Goal: Information Seeking & Learning: Find specific page/section

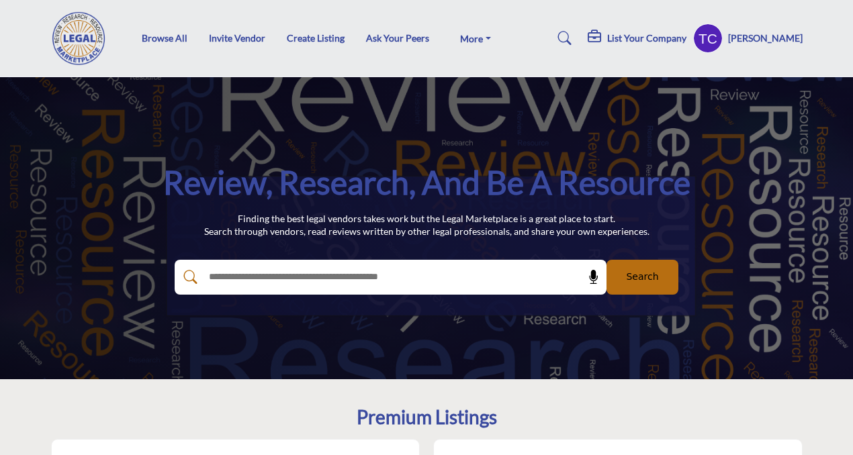
click at [720, 40] on profile-featured-9d57d186-dcdc-4fd1-8698-ebbedcf867ab "Show hide supplier dropdown" at bounding box center [708, 39] width 30 height 30
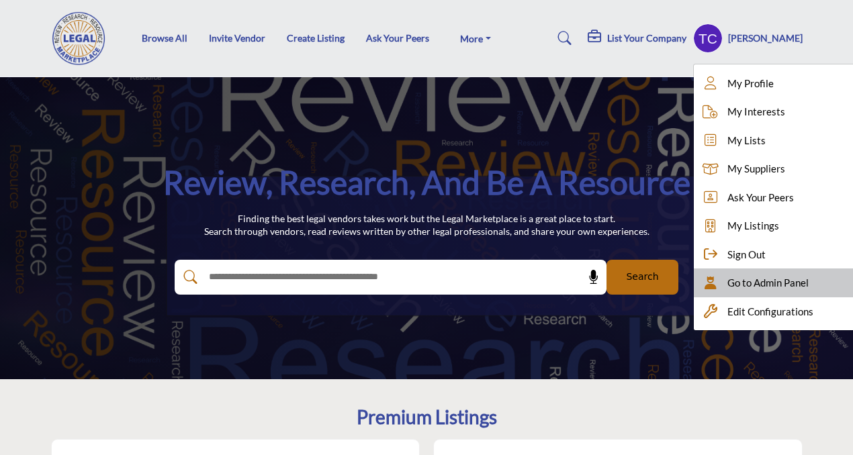
click at [749, 278] on span "Go to Admin Panel" at bounding box center [767, 282] width 81 height 15
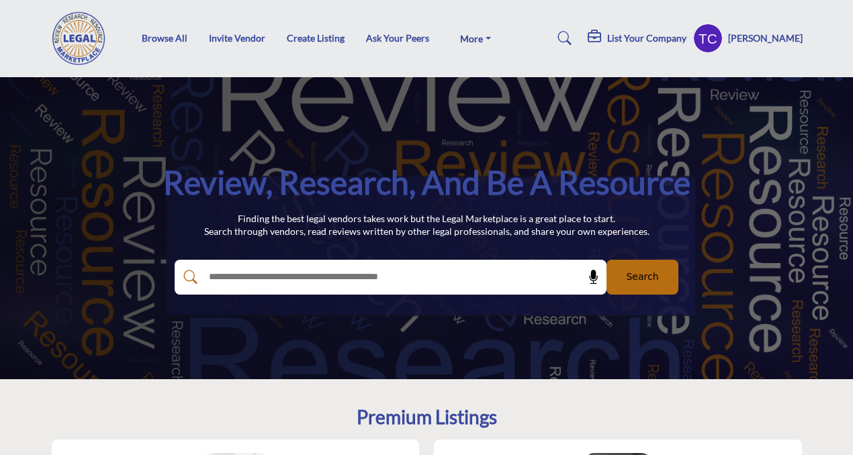
click at [723, 37] on profile-featured-9d57d186-dcdc-4fd1-8698-ebbedcf867ab "Show hide supplier dropdown" at bounding box center [708, 39] width 30 height 30
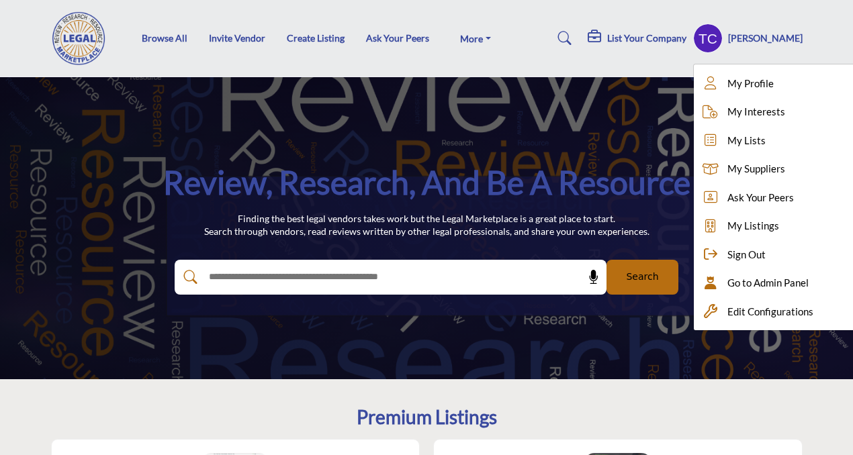
click at [571, 39] on icon at bounding box center [564, 38] width 13 height 13
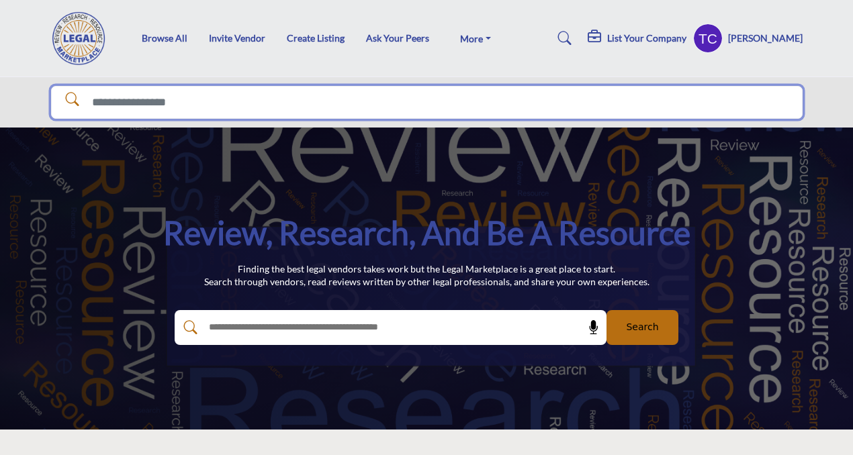
click at [492, 105] on input "Search Solutions" at bounding box center [426, 103] width 751 height 34
type input "*******"
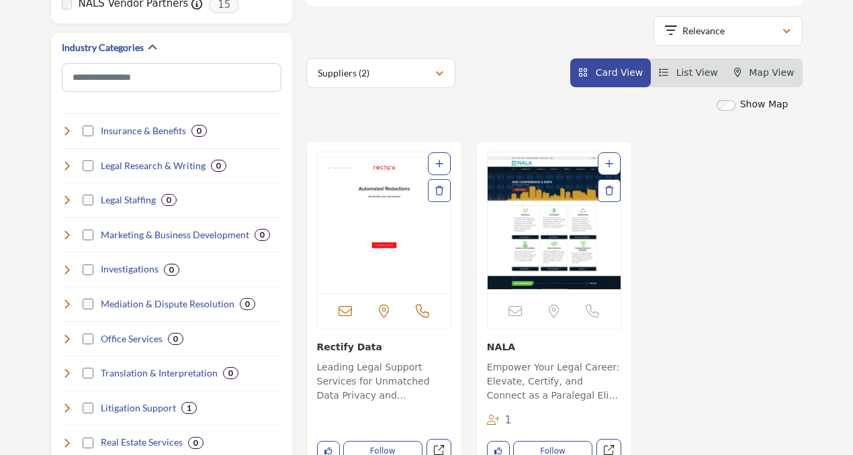
scroll to position [270, 0]
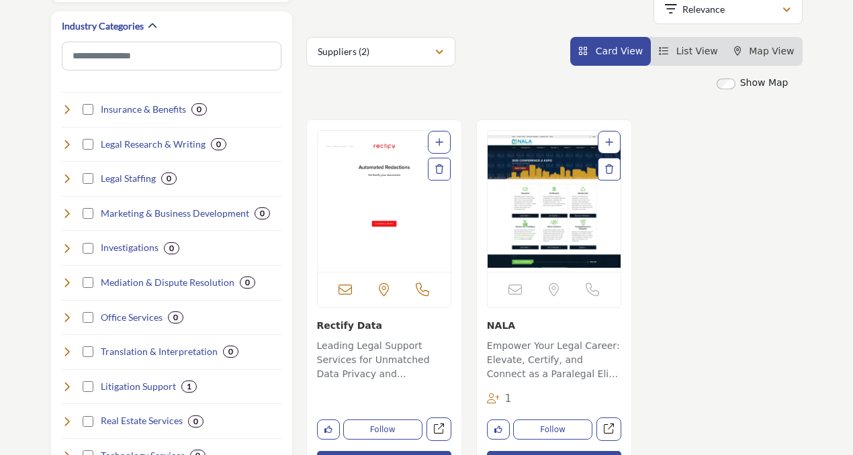
click at [388, 221] on img "Open Listing in new tab" at bounding box center [384, 201] width 133 height 141
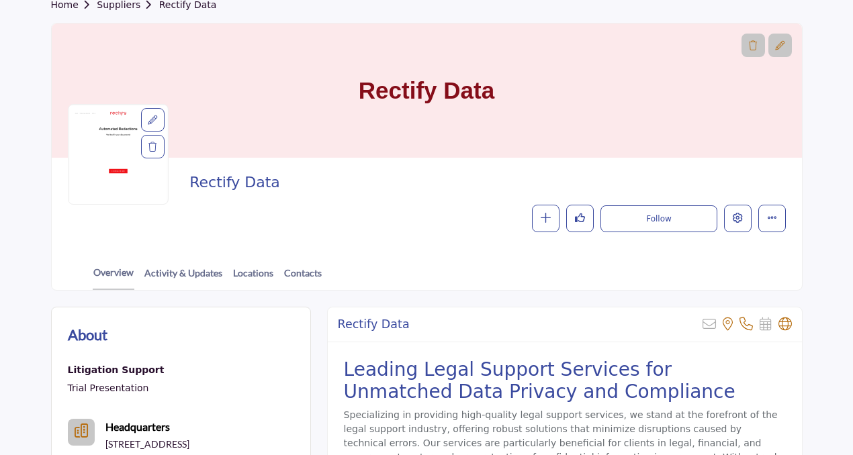
scroll to position [121, 0]
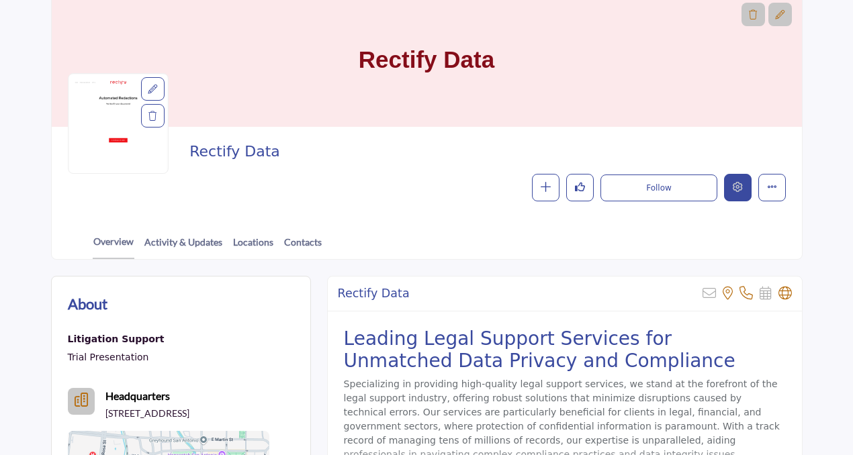
click at [728, 189] on button "Edit company" at bounding box center [738, 188] width 28 height 28
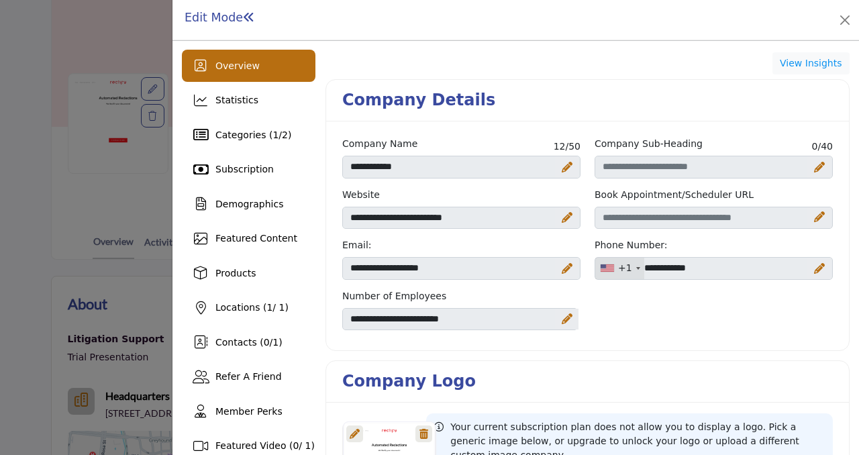
click at [858, 20] on div "Edit Mode" at bounding box center [516, 20] width 687 height 40
click at [853, 21] on button "Close" at bounding box center [845, 20] width 19 height 19
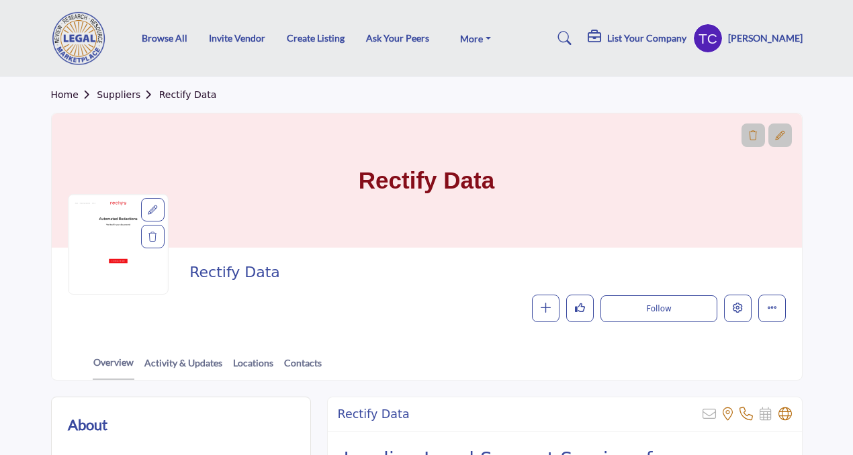
click at [571, 34] on icon at bounding box center [564, 38] width 13 height 13
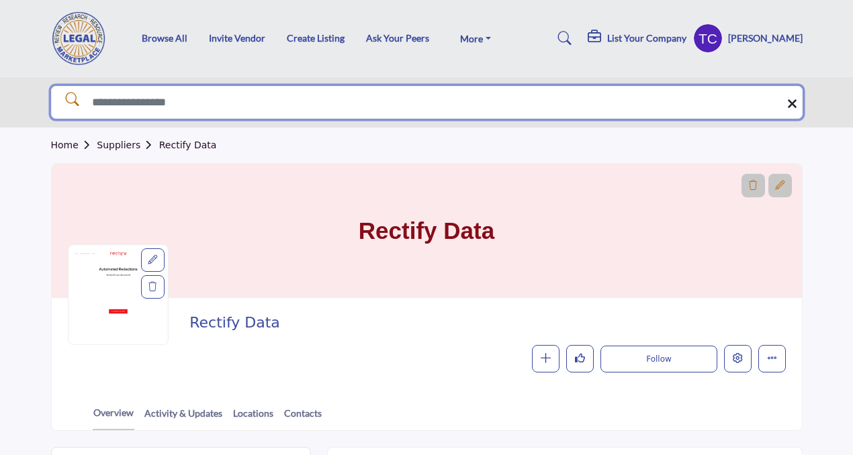
click at [390, 102] on input "Search Solutions" at bounding box center [426, 103] width 751 height 34
type input "*******"
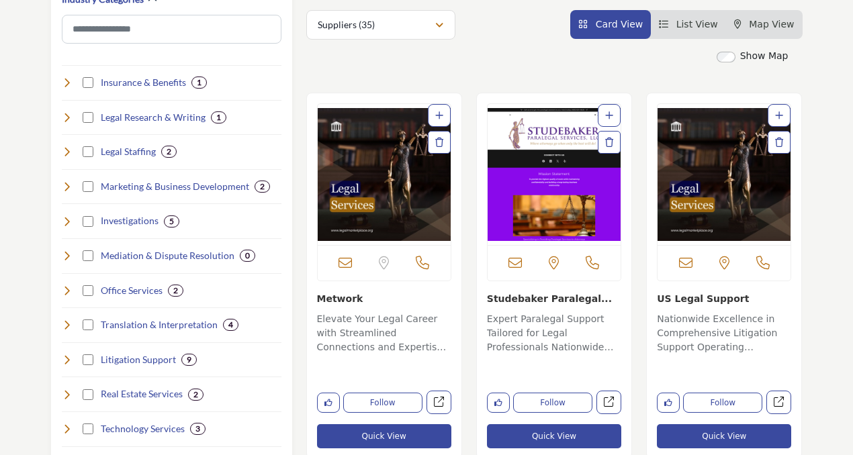
scroll to position [301, 0]
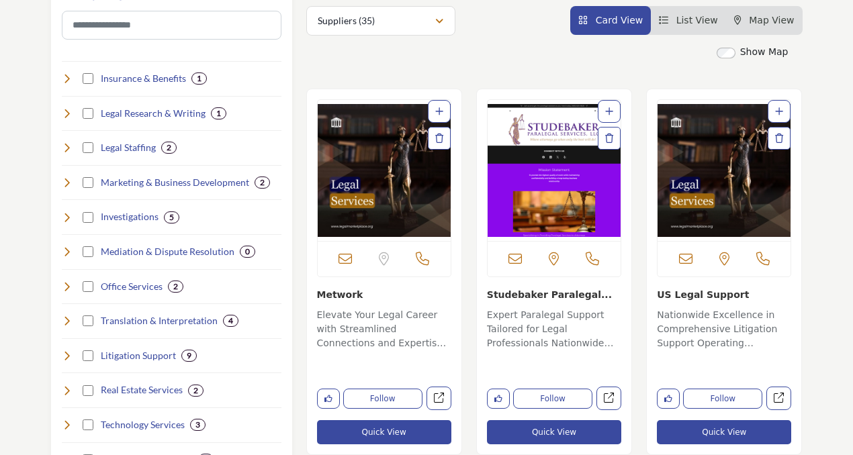
click at [368, 310] on p "Elevate Your Legal Career with Streamlined Connections and Expertise Specializi…" at bounding box center [384, 330] width 134 height 45
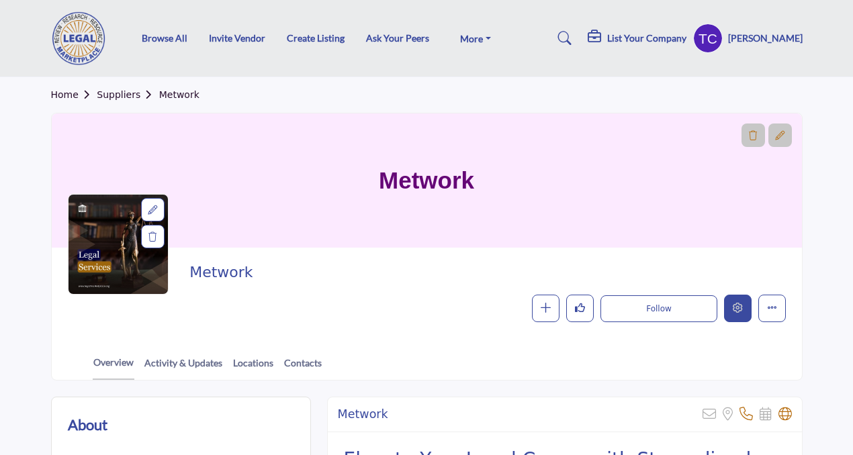
click at [742, 316] on button "Edit company" at bounding box center [738, 309] width 28 height 28
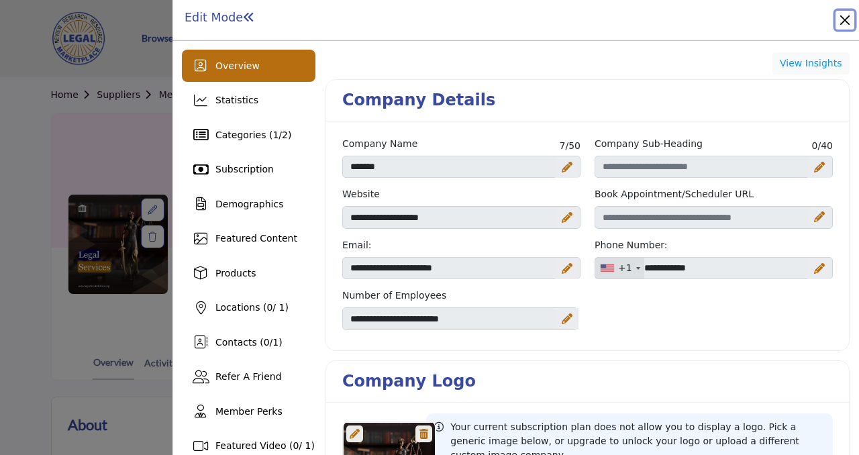
click at [844, 15] on button "Close" at bounding box center [845, 20] width 19 height 19
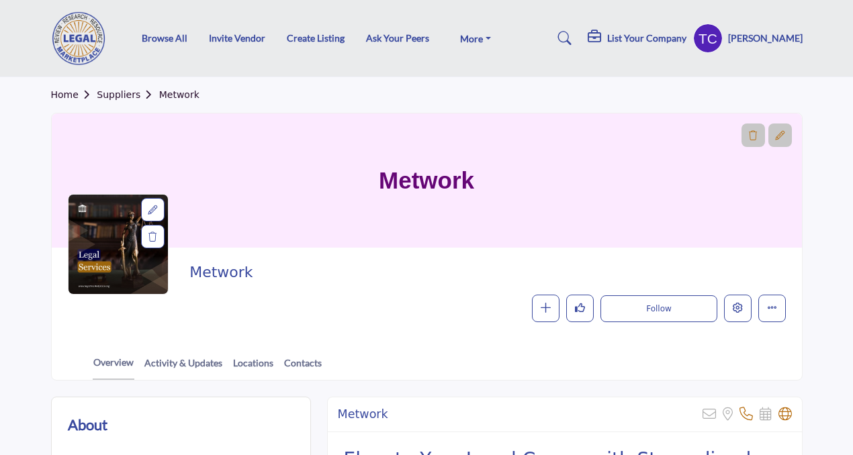
click at [571, 32] on icon at bounding box center [564, 38] width 13 height 13
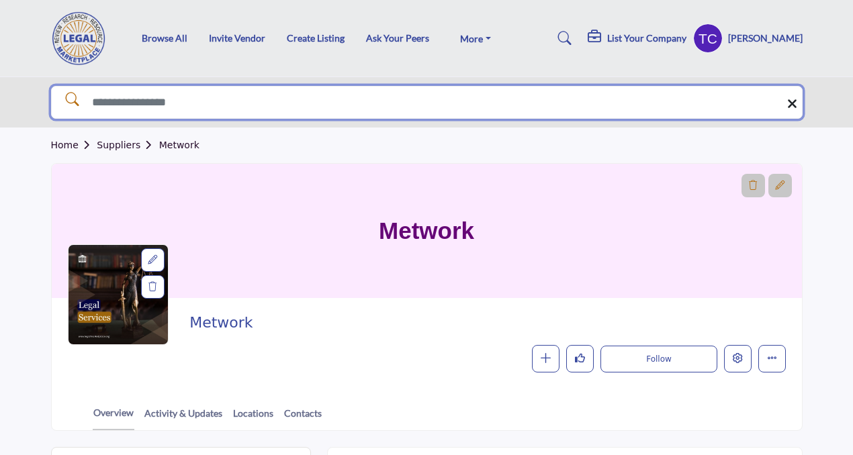
click at [394, 107] on input "Search Solutions" at bounding box center [426, 103] width 751 height 34
type input "*****"
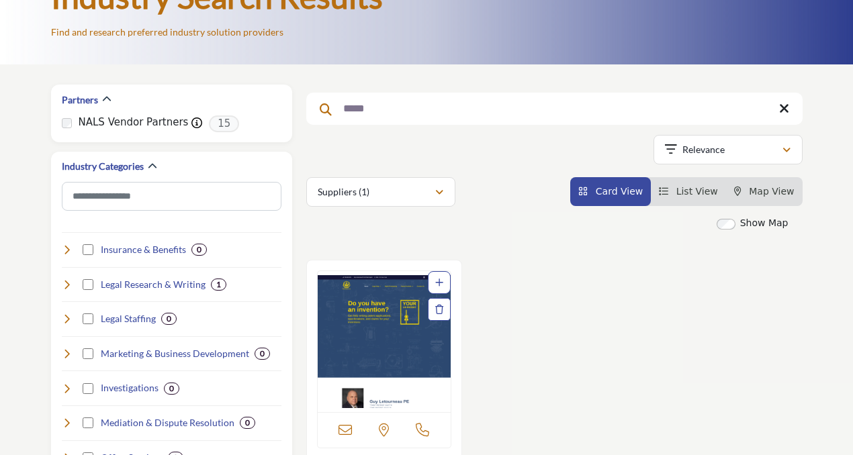
scroll to position [148, 0]
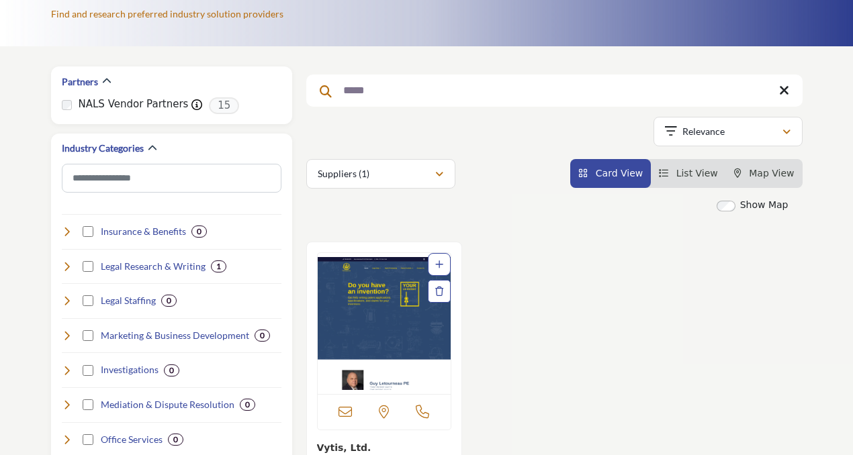
click at [362, 310] on img "Open Listing in new tab" at bounding box center [384, 323] width 133 height 141
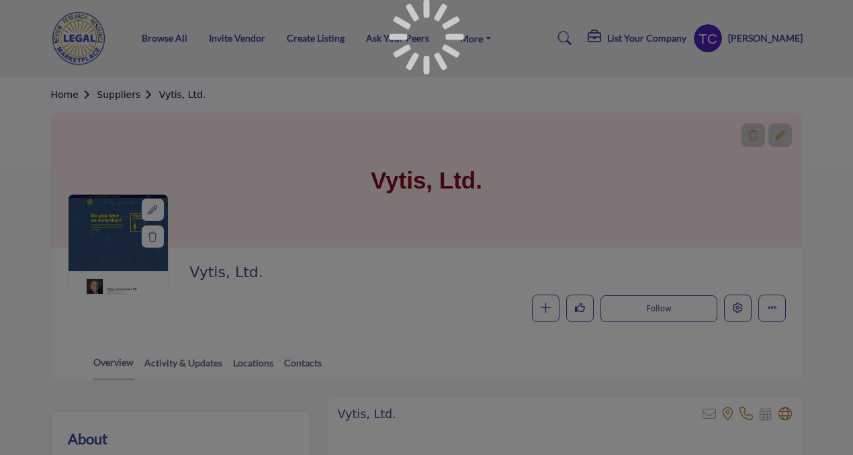
click at [737, 310] on div at bounding box center [426, 227] width 853 height 455
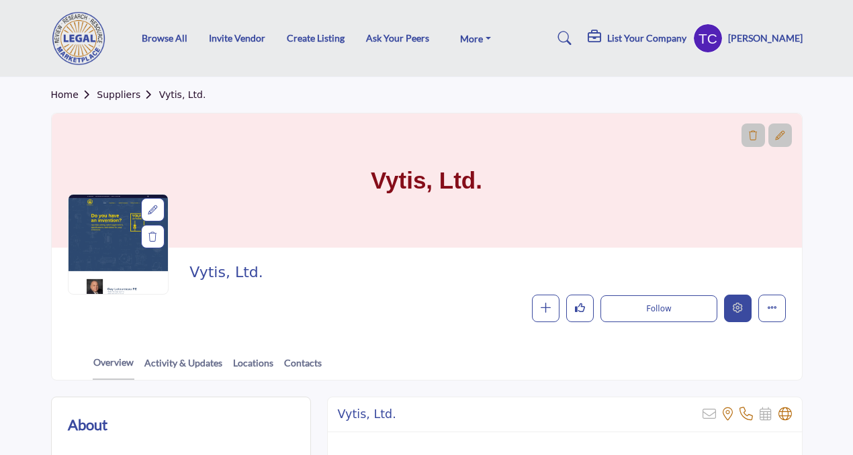
click at [735, 316] on button "Edit company" at bounding box center [738, 309] width 28 height 28
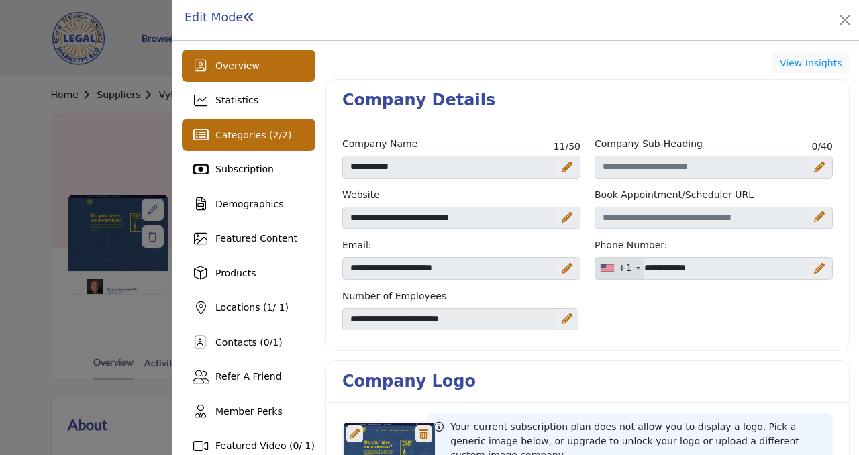
click at [294, 139] on div "Categories ( 2 / 2 )" at bounding box center [249, 135] width 134 height 32
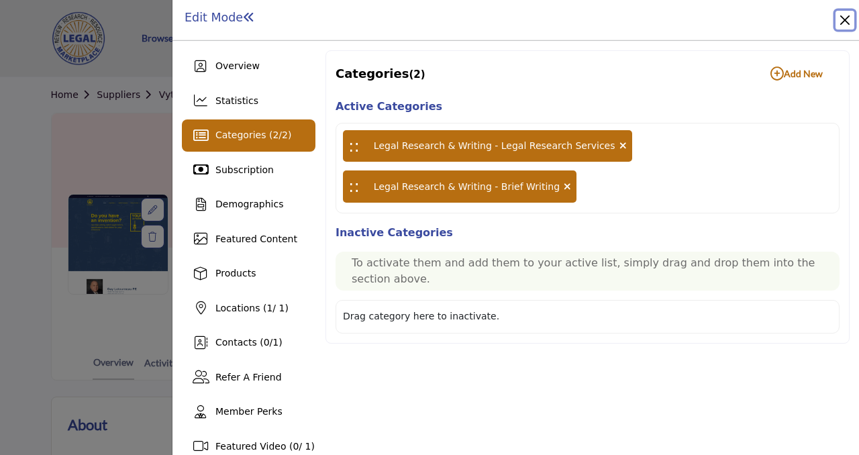
click at [849, 21] on button "Close" at bounding box center [845, 20] width 19 height 19
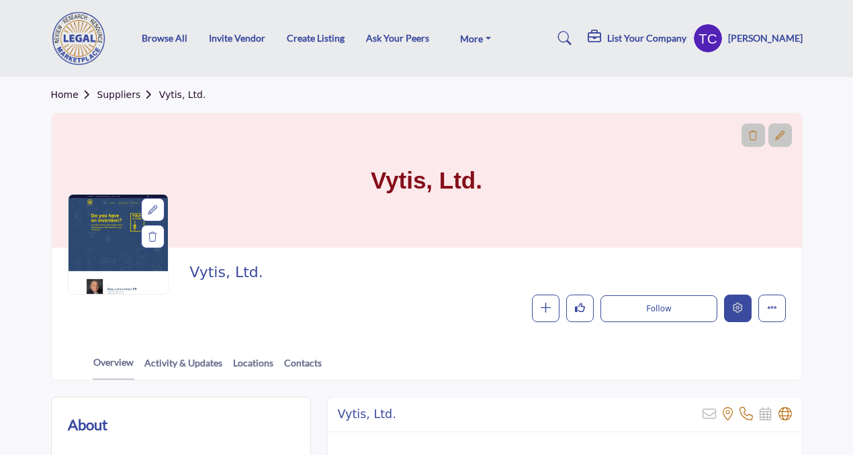
click at [741, 301] on button "Edit company" at bounding box center [738, 309] width 28 height 28
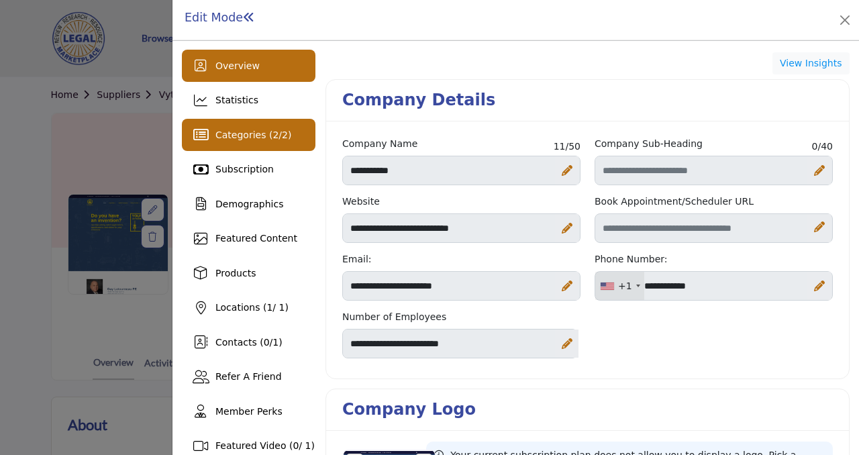
click at [278, 136] on span "Categories ( 2 / 2 )" at bounding box center [254, 135] width 76 height 11
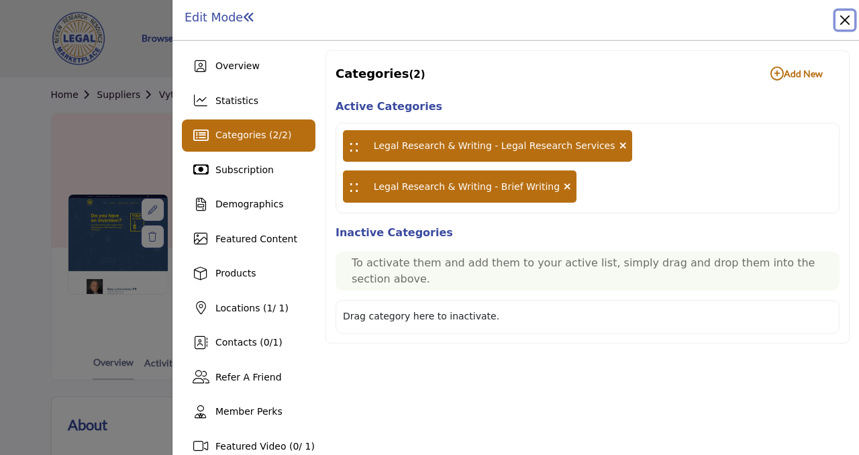
click at [849, 19] on button "Close" at bounding box center [845, 20] width 19 height 19
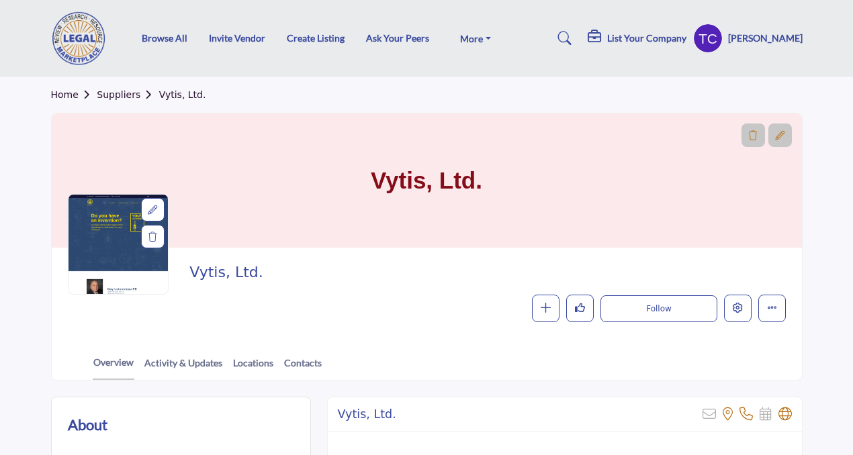
click at [571, 40] on icon at bounding box center [564, 38] width 13 height 13
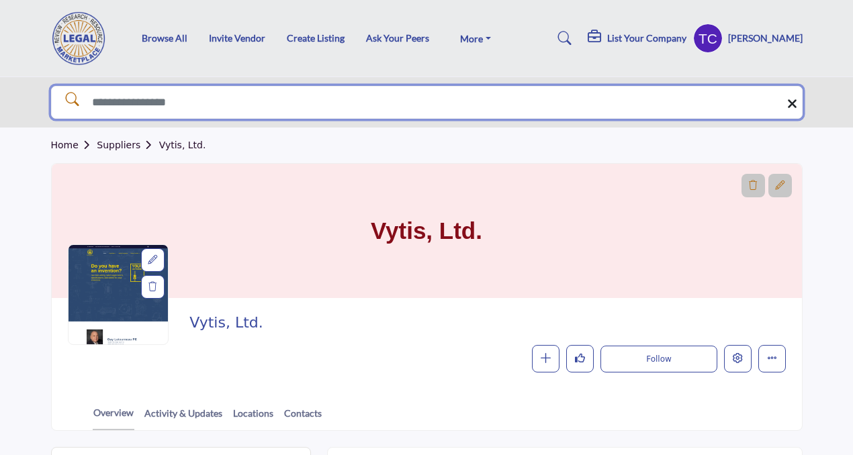
click at [418, 110] on input "Search Solutions" at bounding box center [426, 103] width 751 height 34
click at [418, 105] on input "Search Solutions" at bounding box center [426, 103] width 751 height 34
paste input "**********"
type input "**********"
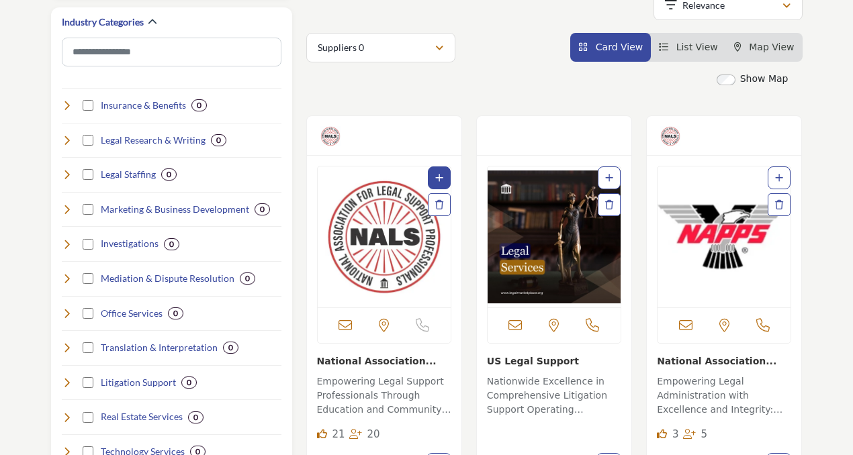
scroll to position [280, 0]
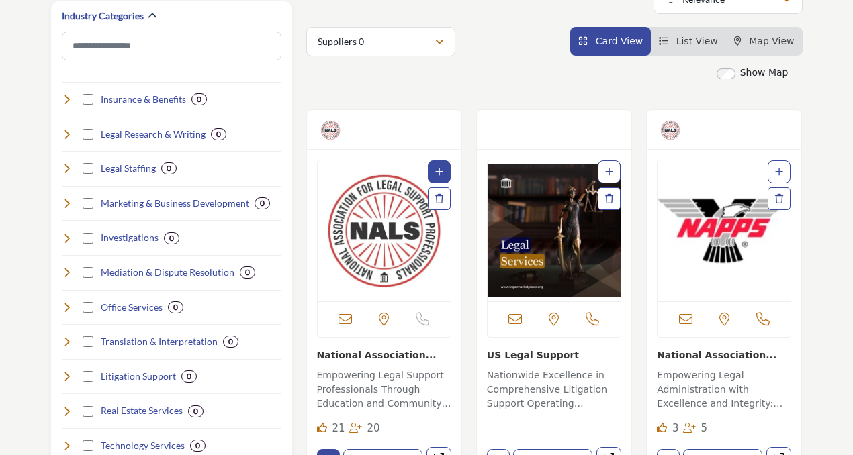
click at [406, 366] on link "Empowering Legal Support Professionals Through Education and Community This ass…" at bounding box center [384, 389] width 134 height 48
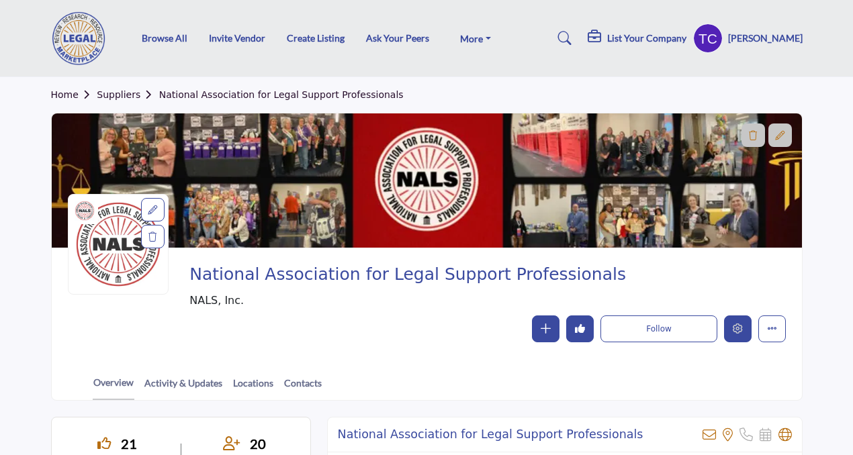
click at [733, 328] on icon "Edit company" at bounding box center [738, 329] width 10 height 10
